Goal: Task Accomplishment & Management: Manage account settings

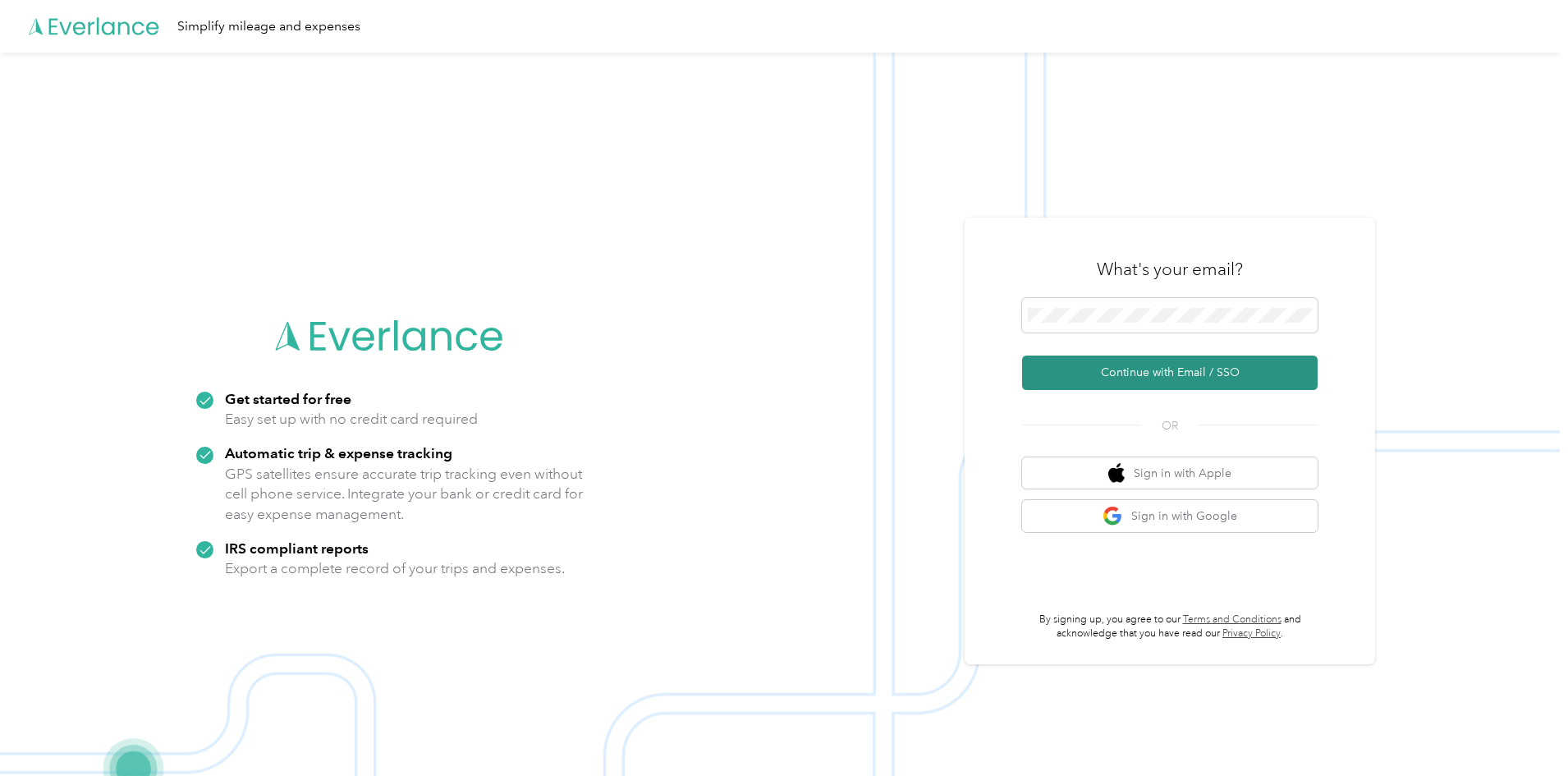
click at [1153, 369] on button "Continue with Email / SSO" at bounding box center [1170, 373] width 295 height 34
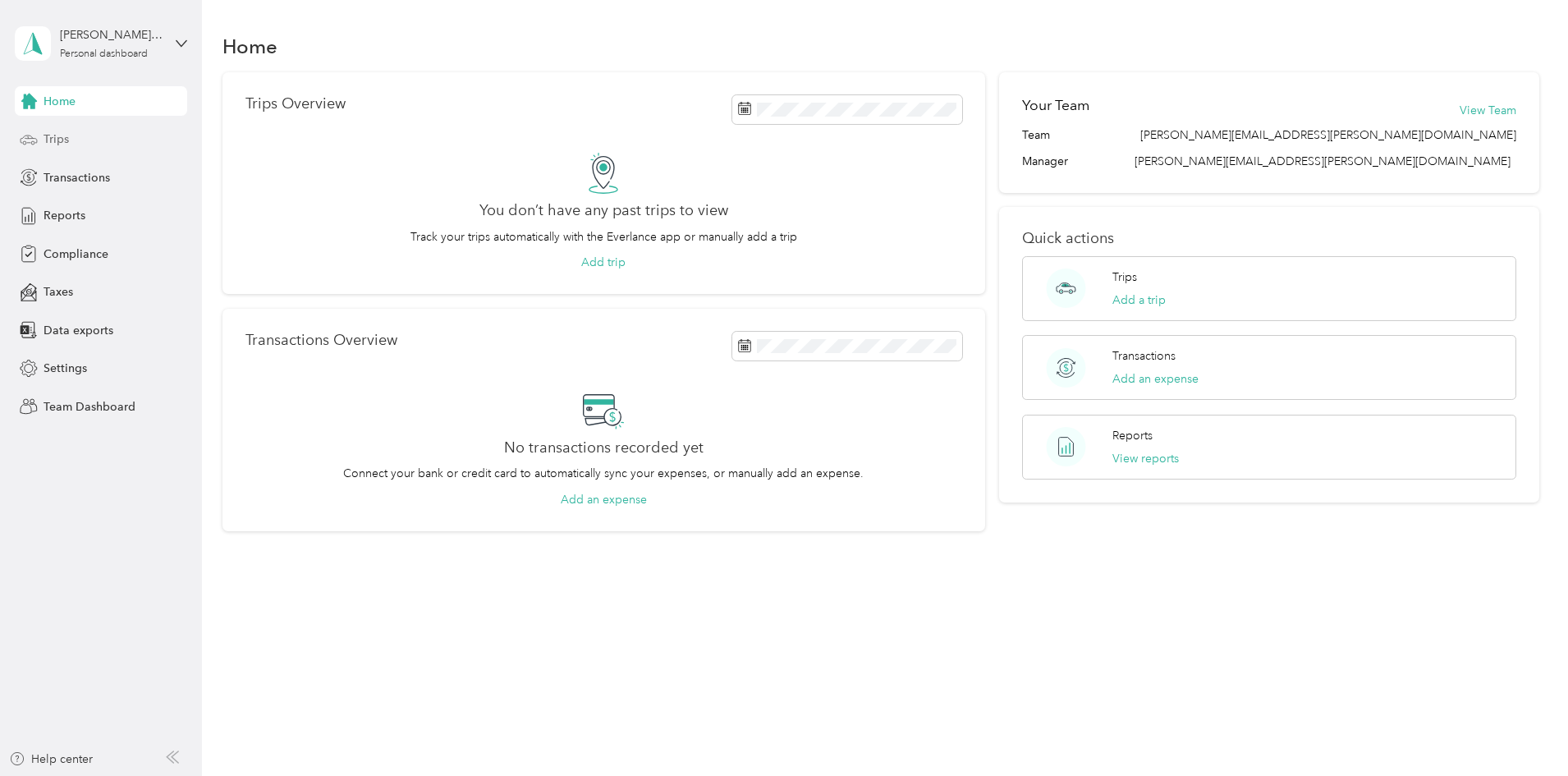
click at [60, 142] on span "Trips" at bounding box center [57, 139] width 26 height 17
